Goal: Information Seeking & Learning: Find specific page/section

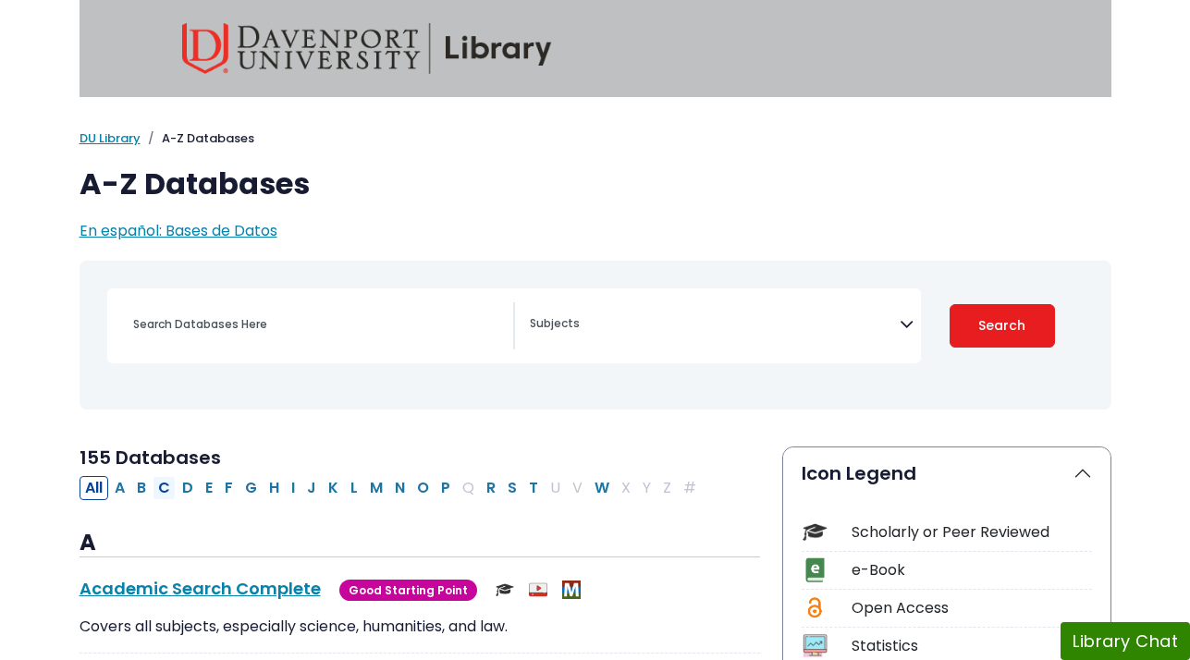
click at [163, 489] on button "C" at bounding box center [164, 488] width 23 height 24
select select "Database Subject Filter"
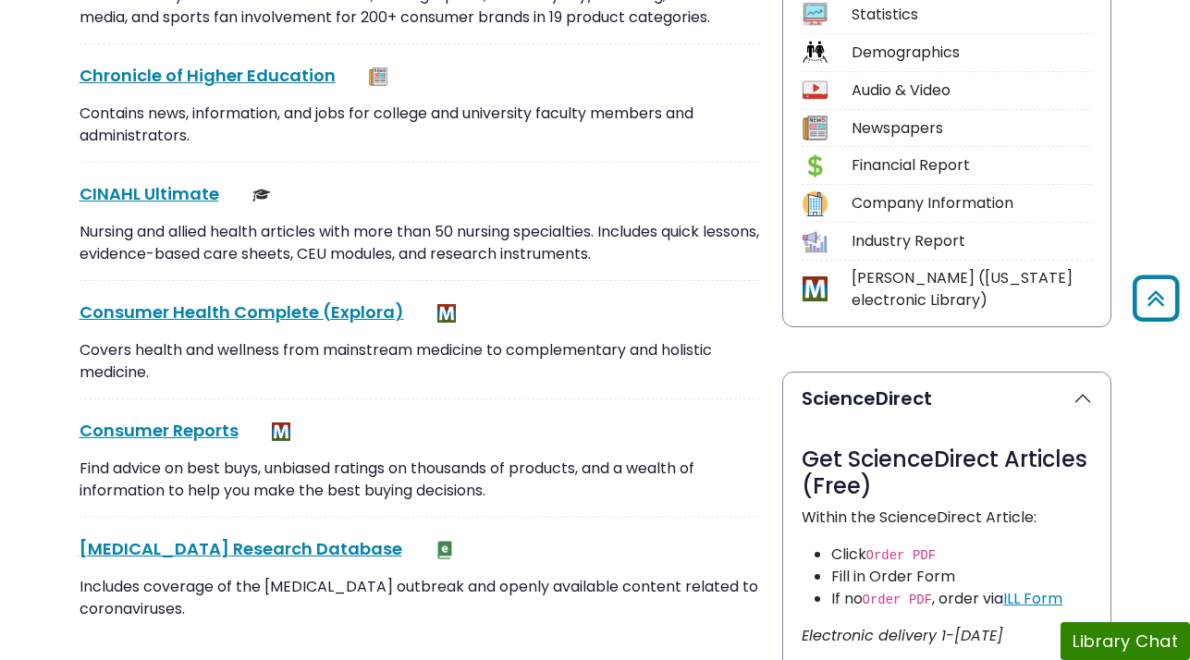
scroll to position [747, 0]
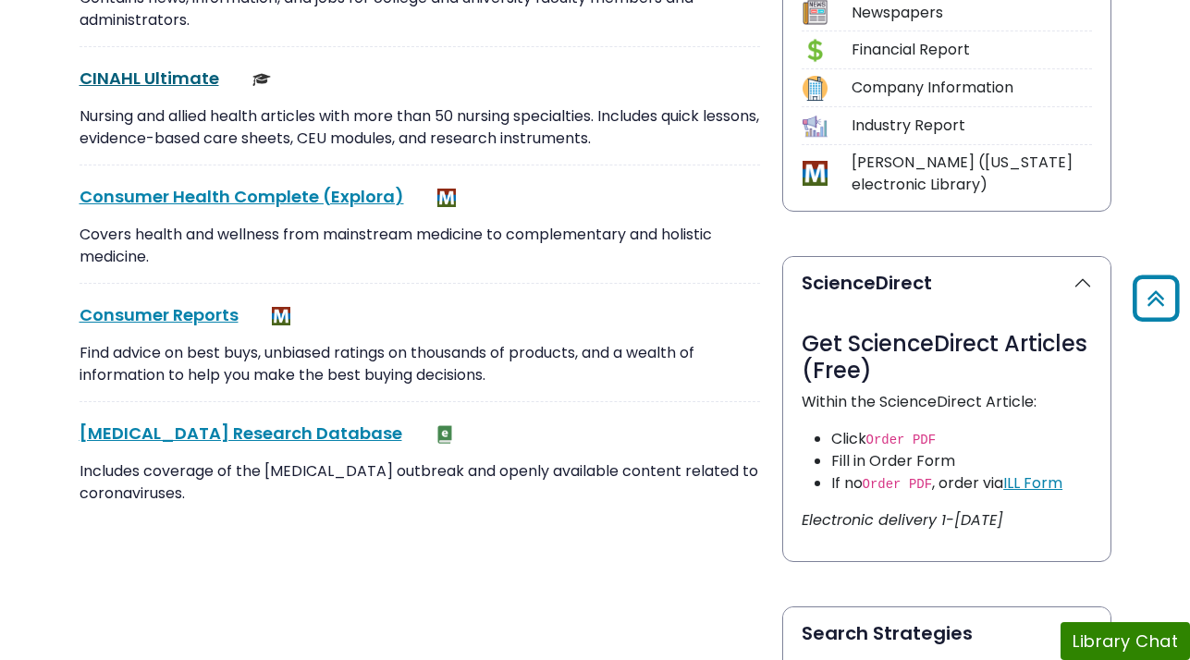
click at [149, 77] on link "CINAHL Ultimate This link opens in a new window" at bounding box center [149, 78] width 140 height 23
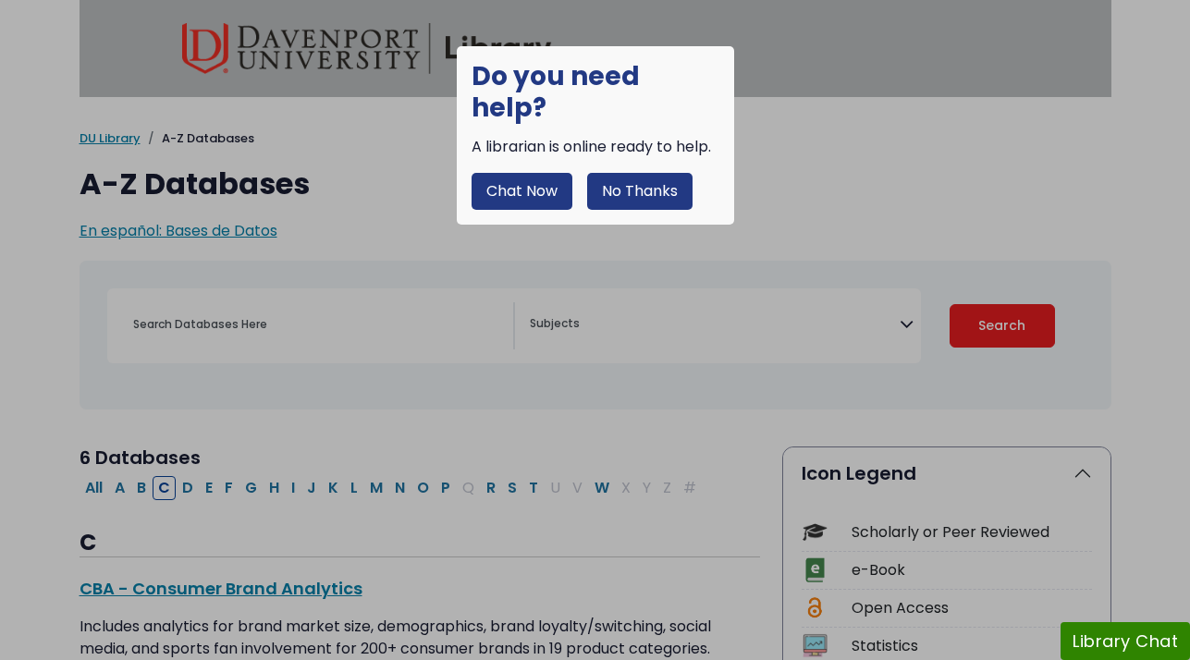
click at [421, 488] on div at bounding box center [595, 330] width 1190 height 660
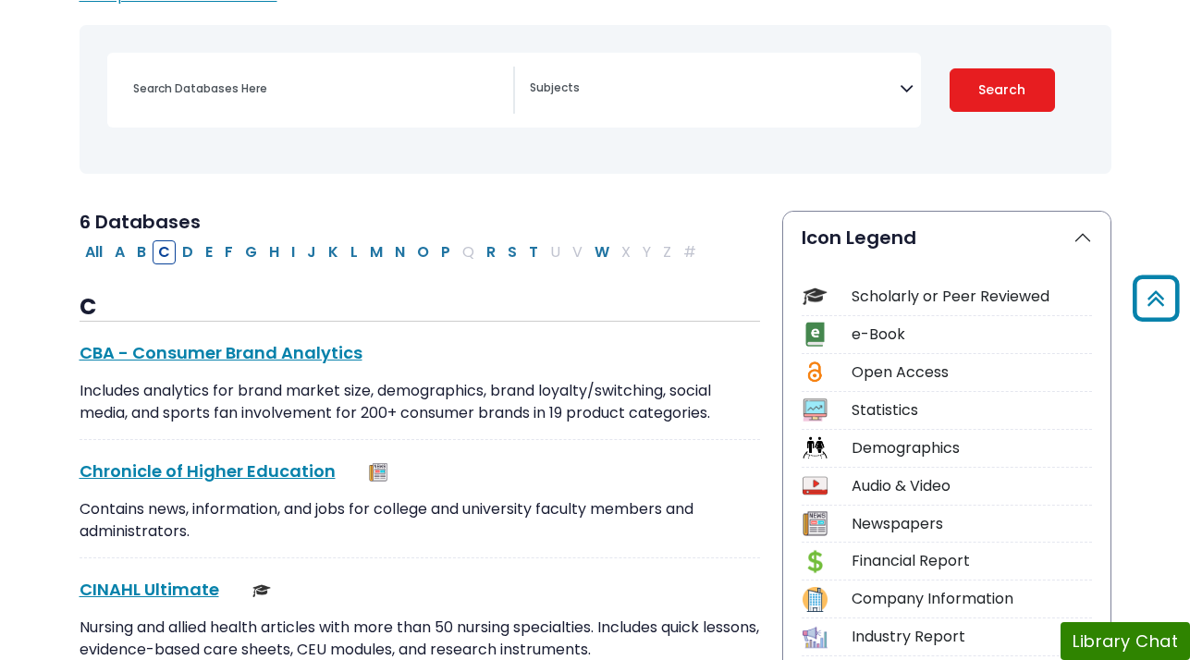
scroll to position [232, 0]
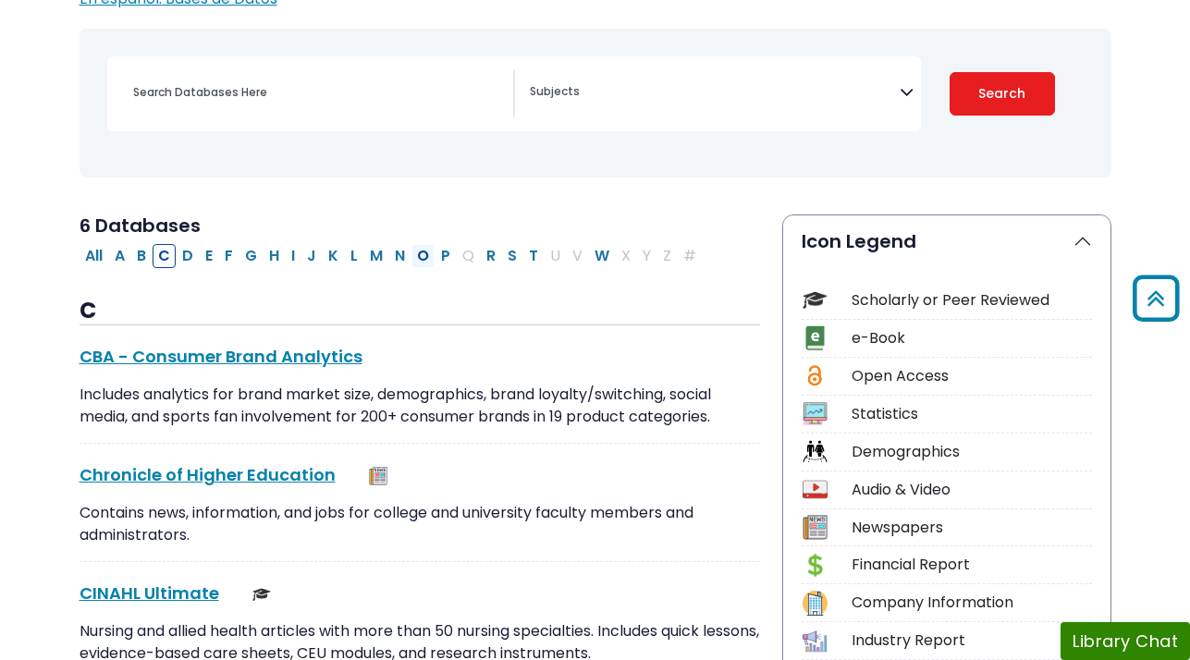
click at [423, 252] on button "O" at bounding box center [422, 256] width 23 height 24
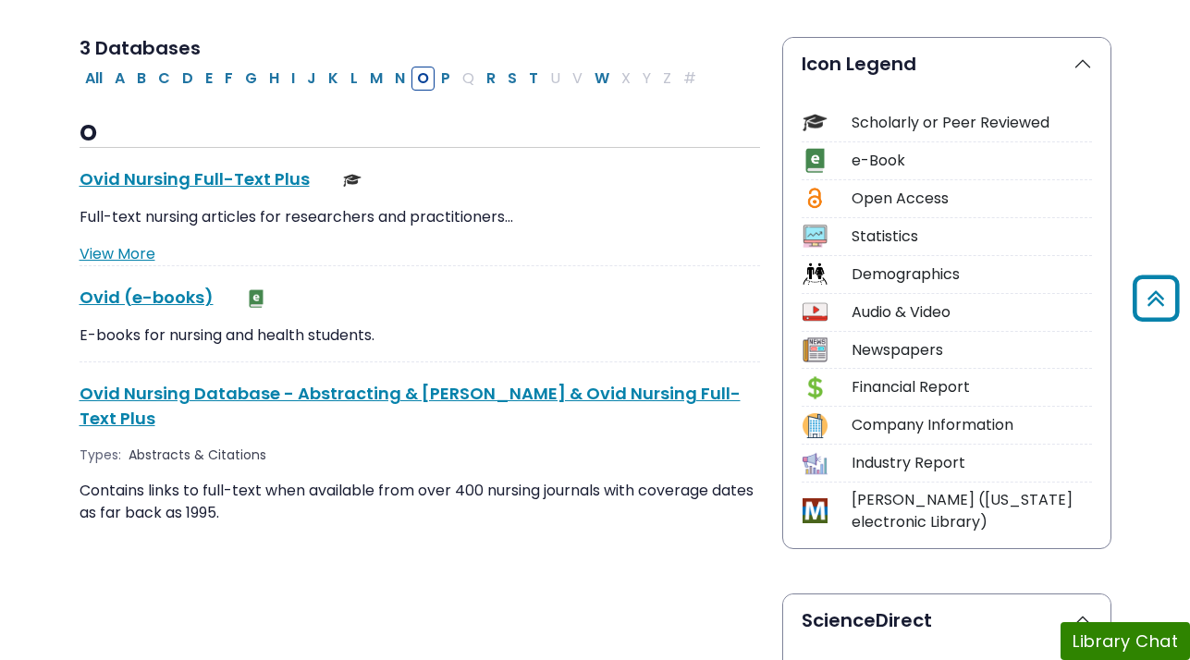
scroll to position [450, 0]
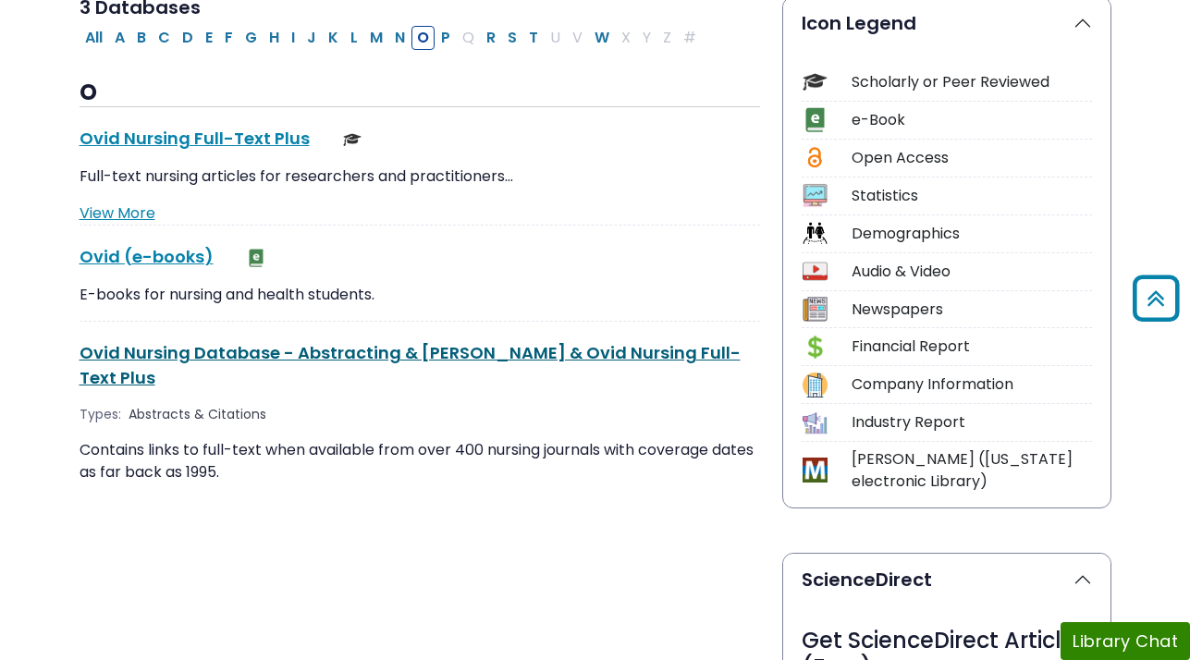
click at [202, 348] on link "Ovid Nursing Database - Abstracting & Medline & Ovid Nursing Full-Text Plus Thi…" at bounding box center [409, 365] width 661 height 48
click at [169, 37] on button "C" at bounding box center [164, 38] width 23 height 24
select select "Database Subject Filter"
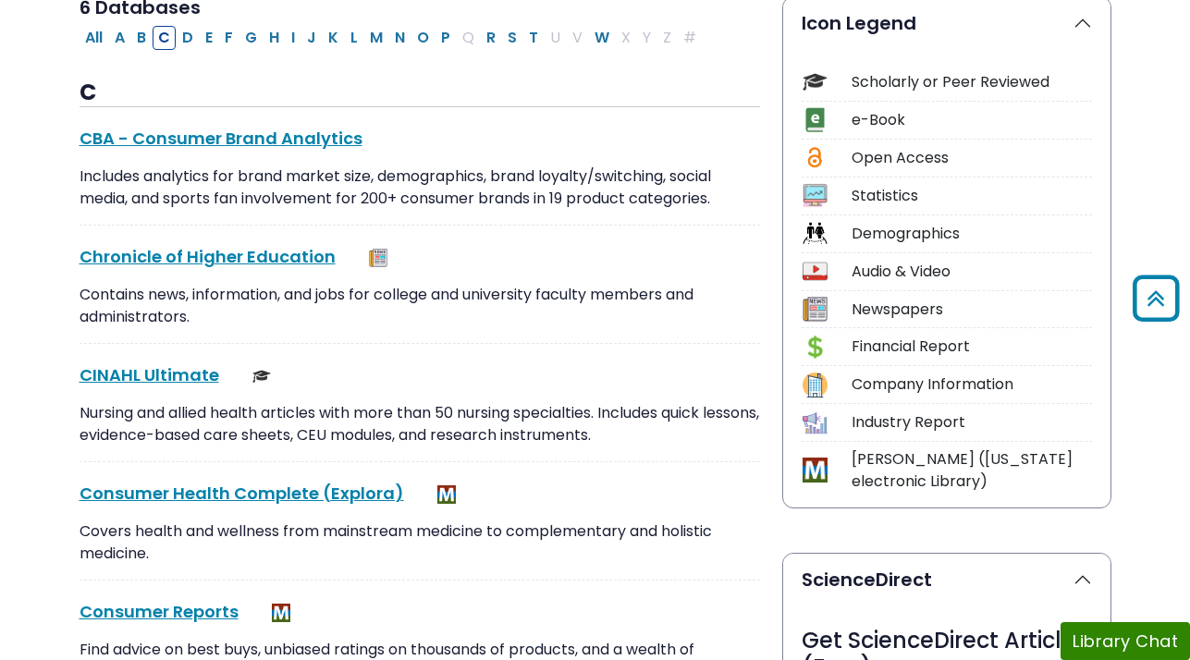
scroll to position [508, 0]
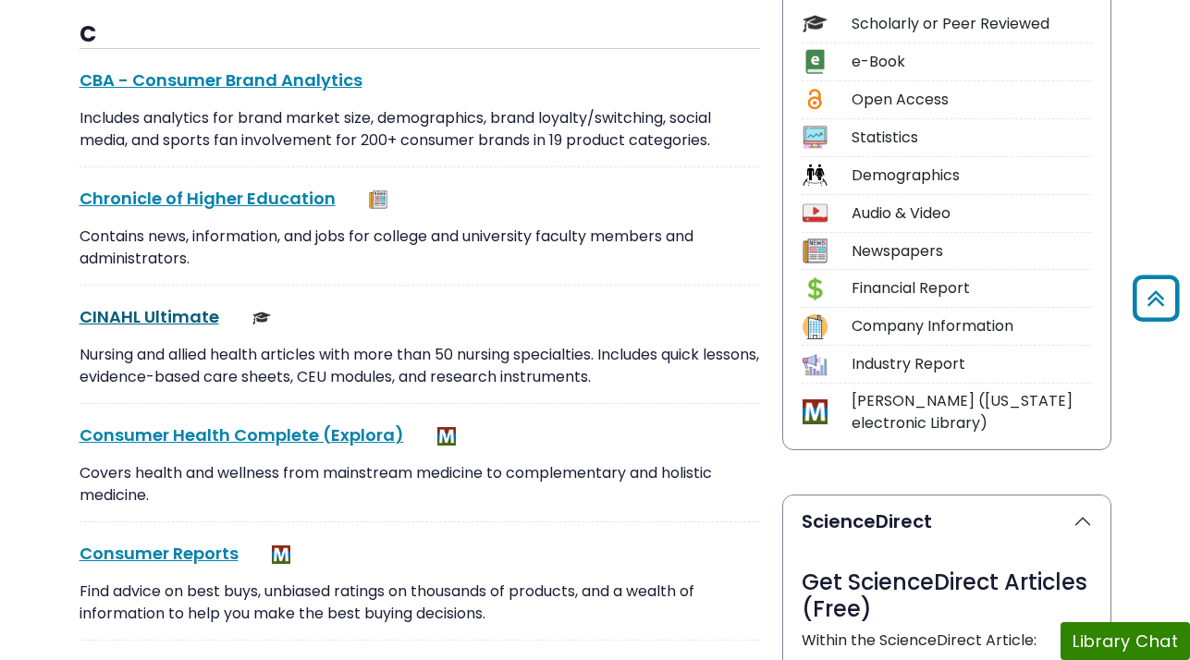
click at [188, 310] on link "CINAHL Ultimate This link opens in a new window" at bounding box center [149, 316] width 140 height 23
click at [141, 329] on div "CINAHL Ultimate This link opens in a new window Nursing and allied health artic…" at bounding box center [419, 354] width 680 height 100
click at [144, 321] on link "CINAHL Ultimate This link opens in a new window" at bounding box center [149, 316] width 140 height 23
click at [145, 319] on link "CINAHL Ultimate This link opens in a new window" at bounding box center [149, 316] width 140 height 23
click at [135, 317] on link "CINAHL Ultimate This link opens in a new window" at bounding box center [149, 316] width 140 height 23
